Goal: Information Seeking & Learning: Stay updated

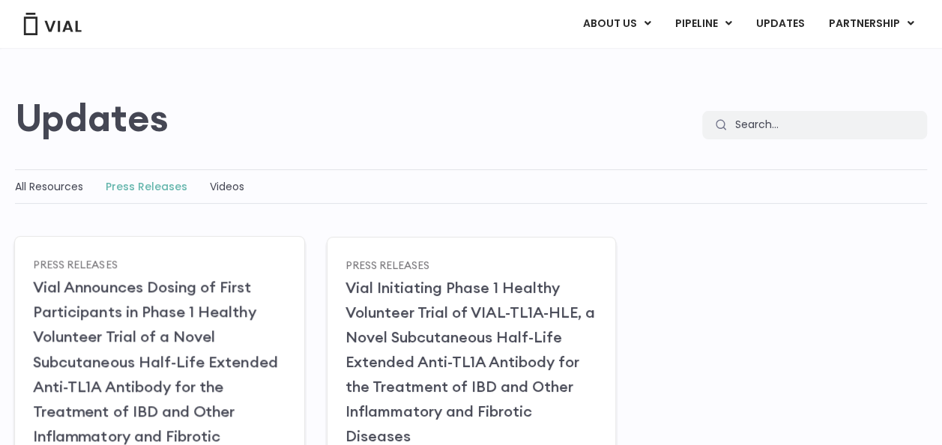
scroll to position [225, 0]
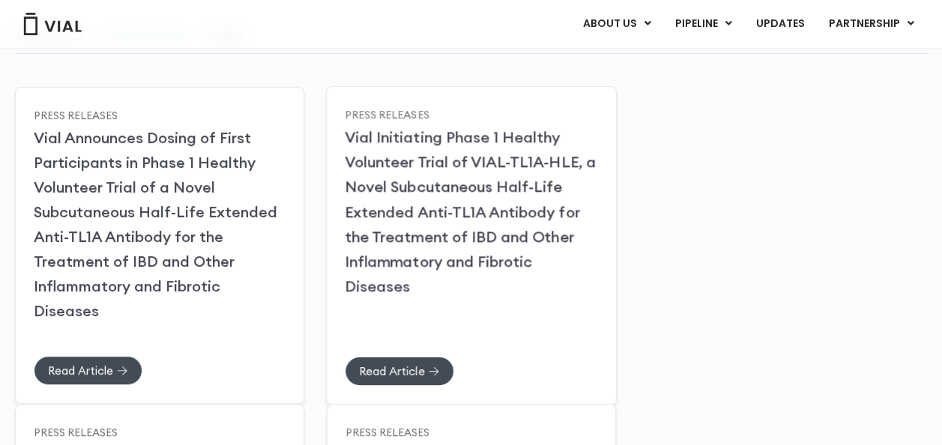
drag, startPoint x: 462, startPoint y: 195, endPoint x: 375, endPoint y: 268, distance: 114.3
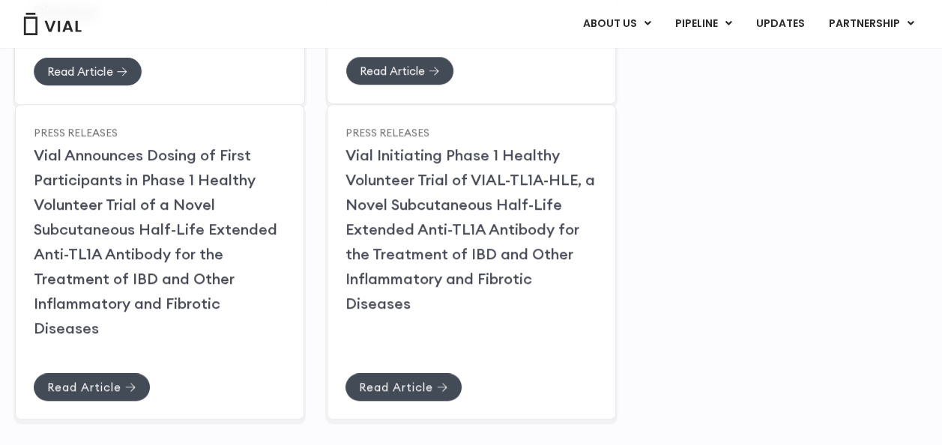
scroll to position [599, 0]
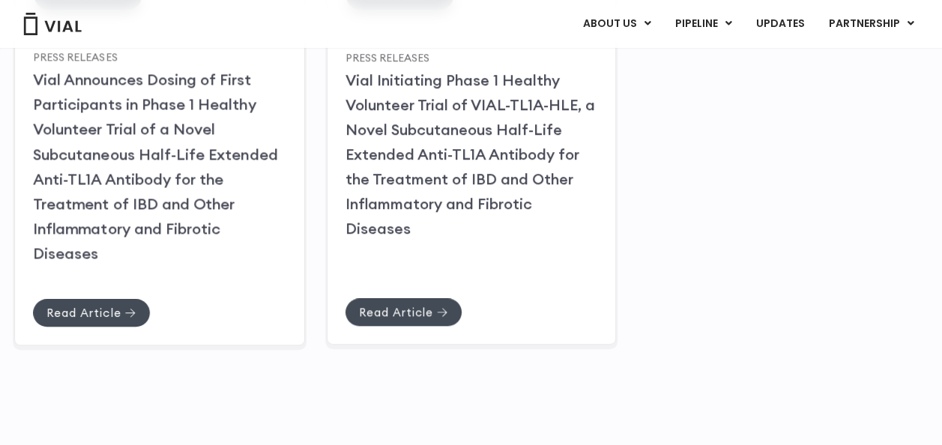
drag, startPoint x: 115, startPoint y: 187, endPoint x: 62, endPoint y: 249, distance: 81.3
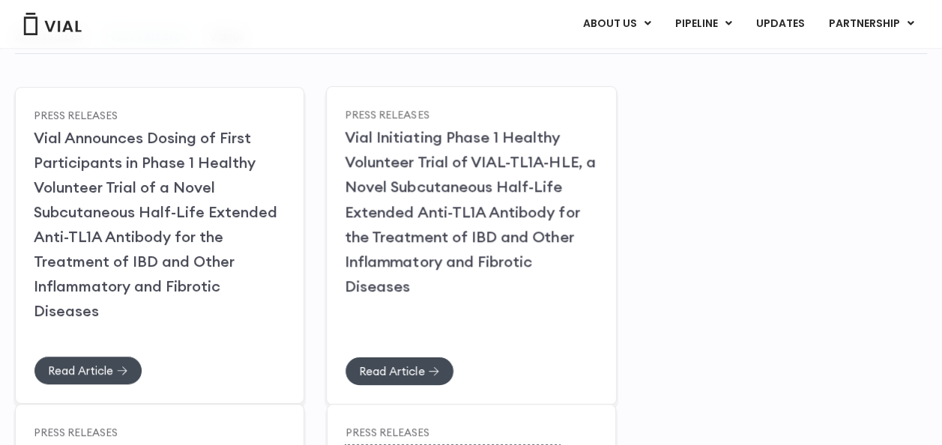
scroll to position [674, 0]
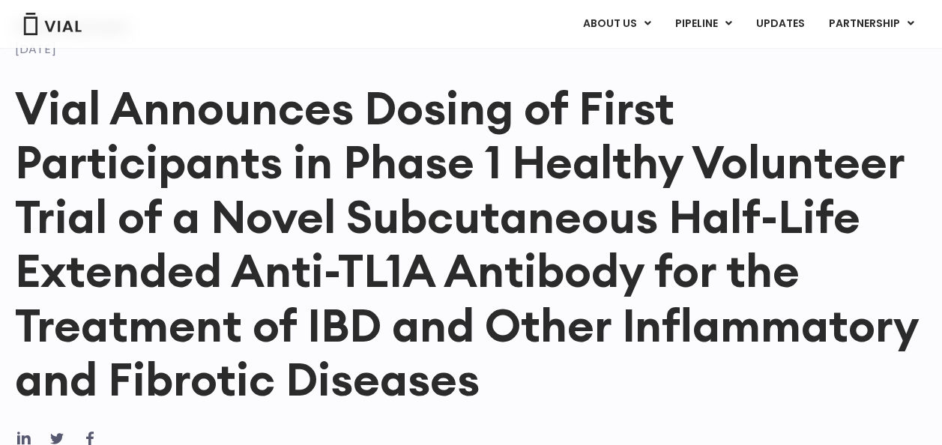
scroll to position [130, 0]
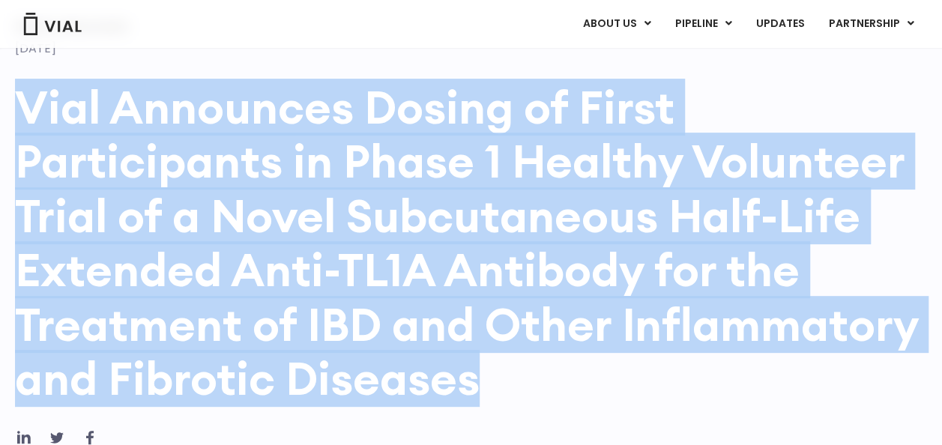
drag, startPoint x: 484, startPoint y: 386, endPoint x: 16, endPoint y: 108, distance: 544.8
click at [16, 108] on h1 "Vial Announces Dosing of First Participants in Phase 1 Healthy Volunteer Trial …" at bounding box center [471, 243] width 912 height 326
copy h1 "Vial Announces Dosing of First Participants in Phase 1 Healthy Volunteer Trial …"
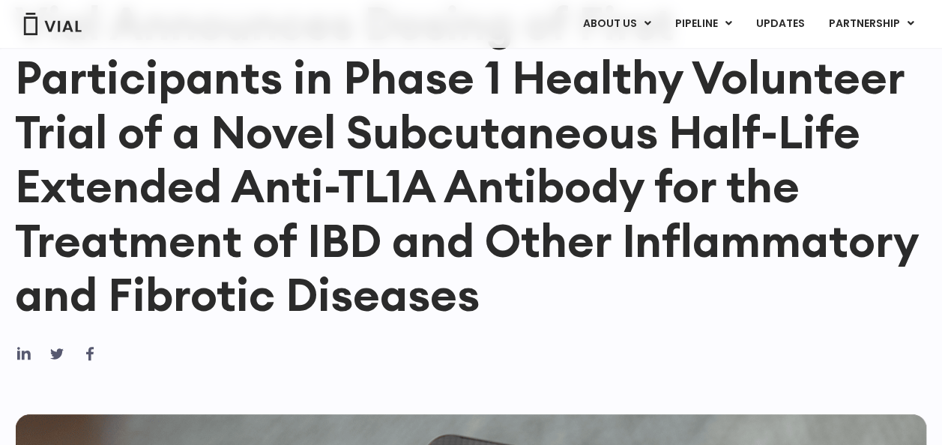
scroll to position [216, 0]
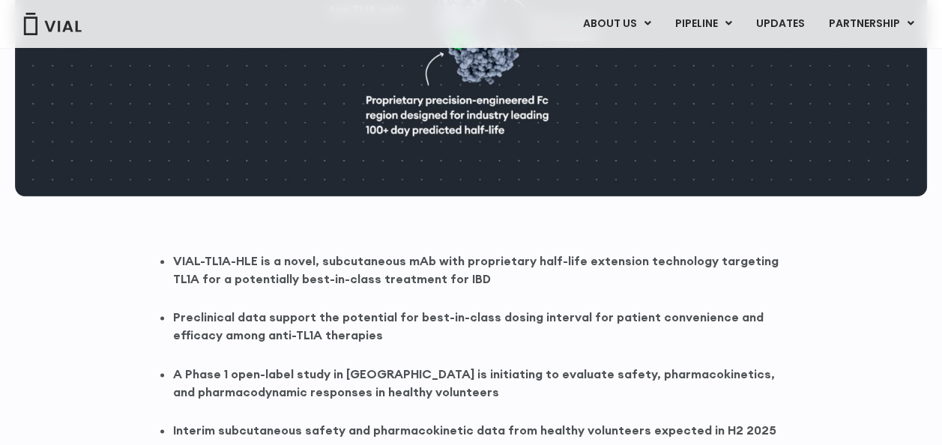
scroll to position [786, 0]
